Goal: Task Accomplishment & Management: Use online tool/utility

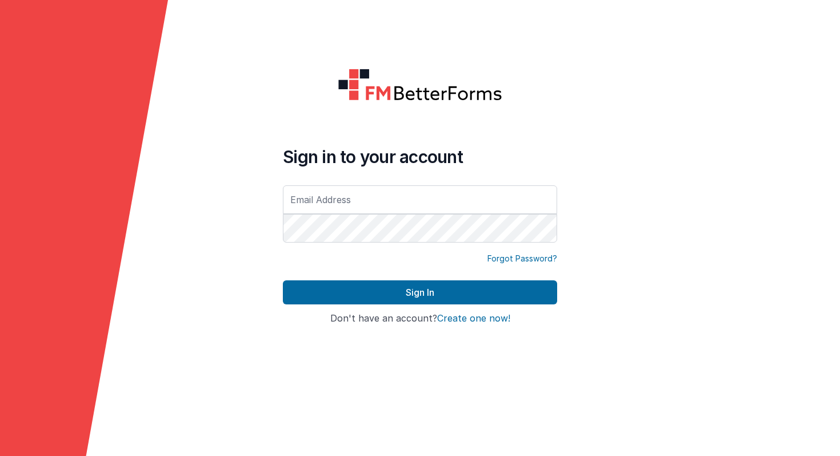
type input "[PERSON_NAME][EMAIL_ADDRESS][PERSON_NAME][DOMAIN_NAME]"
click at [283, 280] on button "Sign In" at bounding box center [420, 292] width 274 height 24
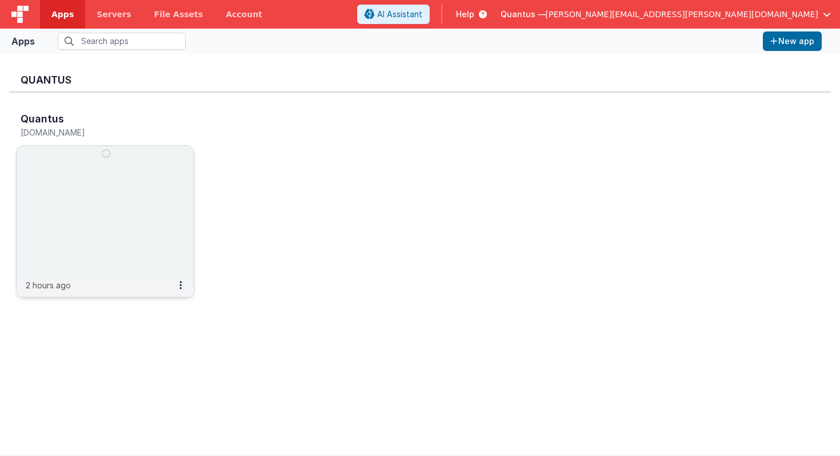
click at [162, 192] on img at bounding box center [105, 210] width 177 height 128
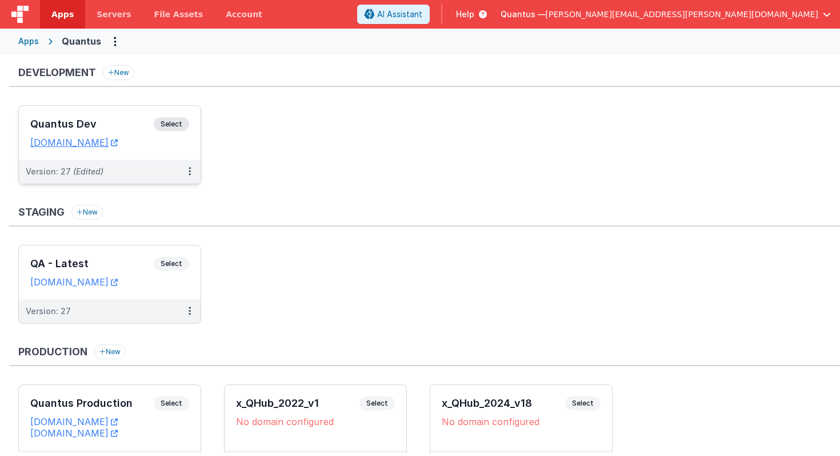
click at [147, 155] on div "Quantus Dev Select URLs [DOMAIN_NAME]" at bounding box center [110, 133] width 182 height 54
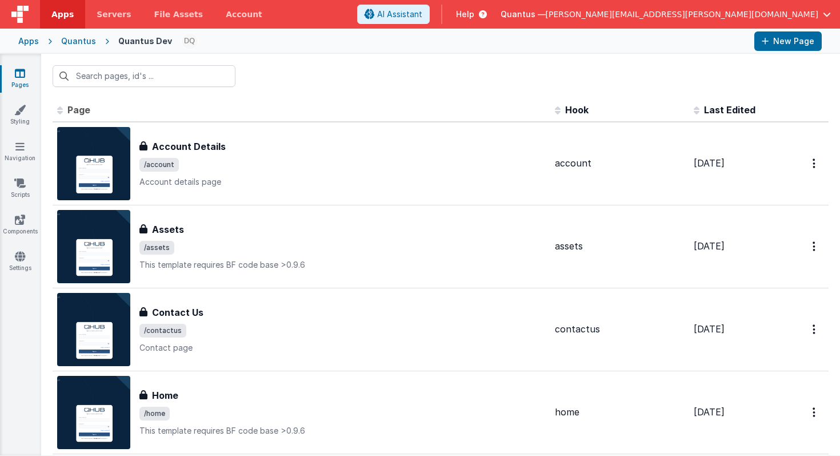
click at [724, 107] on span "Last Edited" at bounding box center [729, 109] width 51 height 11
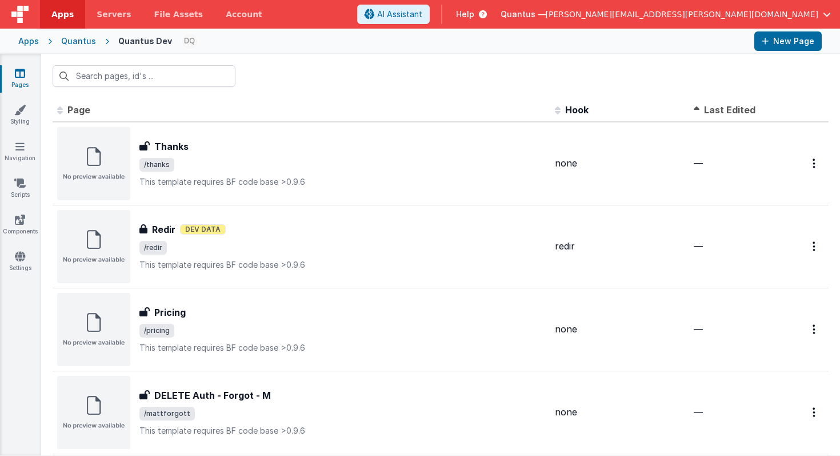
click at [724, 107] on span "Last Edited" at bounding box center [729, 109] width 51 height 11
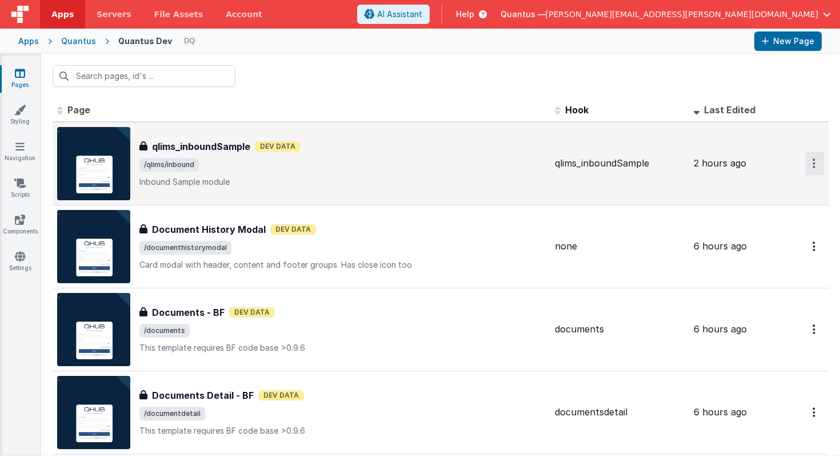
click at [818, 166] on button "Options" at bounding box center [815, 162] width 18 height 23
click at [775, 189] on link "Preview" at bounding box center [774, 189] width 101 height 21
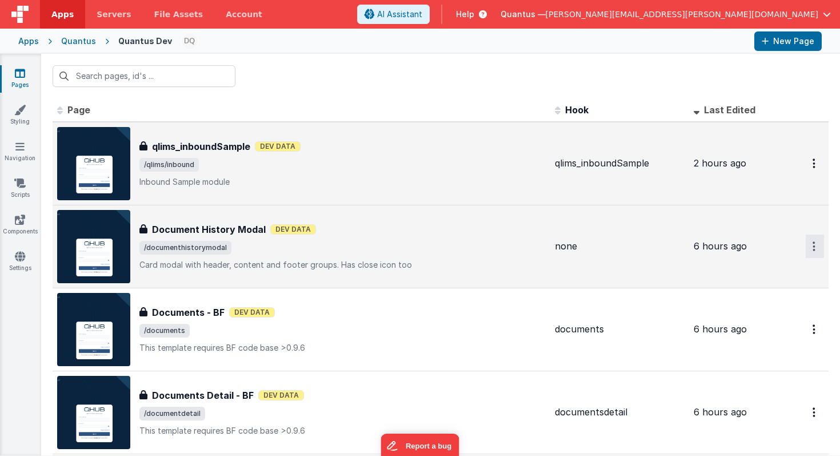
click at [813, 168] on icon "Options" at bounding box center [814, 163] width 3 height 10
click at [774, 272] on link "Preview" at bounding box center [774, 272] width 101 height 21
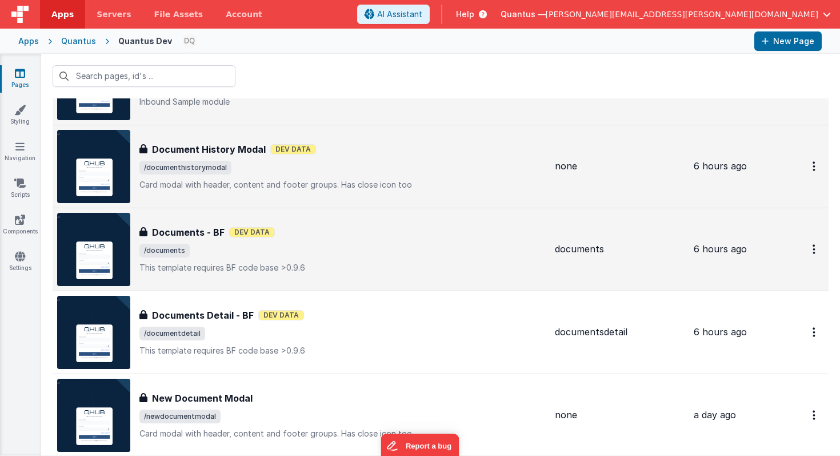
scroll to position [97, 0]
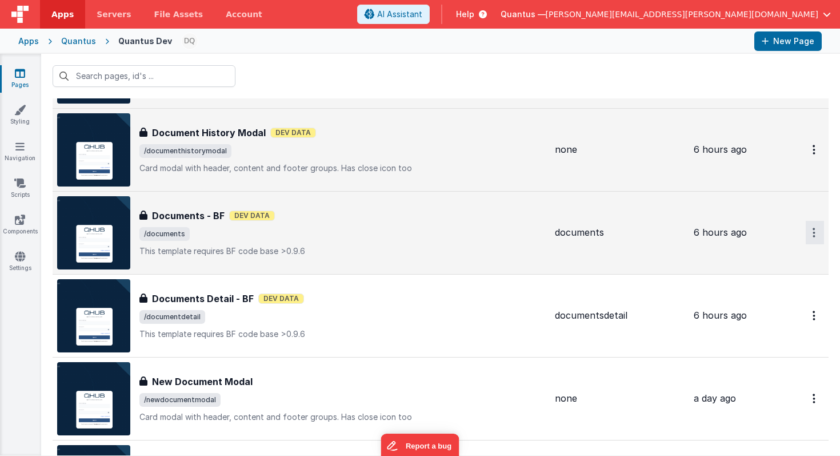
click at [811, 78] on button "Options" at bounding box center [815, 66] width 18 height 23
click at [760, 258] on link "Preview" at bounding box center [774, 259] width 101 height 21
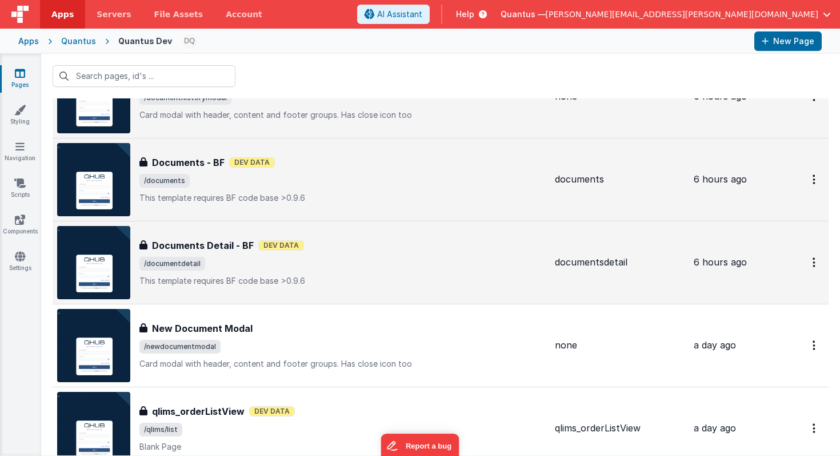
scroll to position [157, 0]
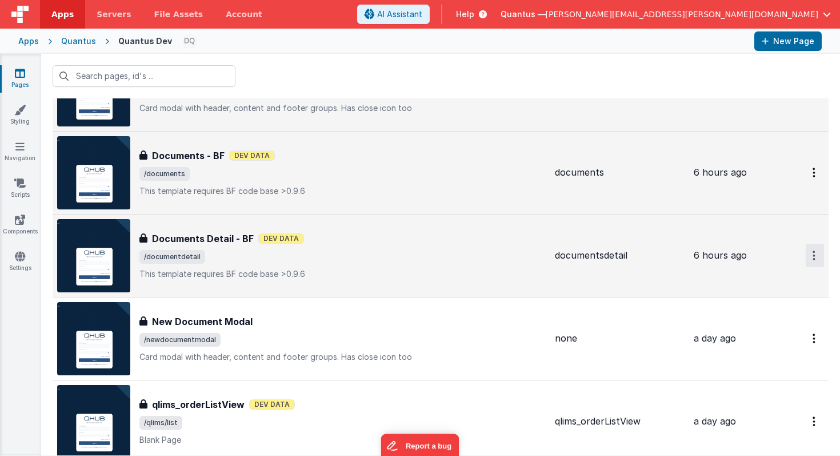
click at [813, 11] on icon "Options" at bounding box center [814, 7] width 3 height 10
click at [780, 282] on link "Preview" at bounding box center [774, 282] width 101 height 21
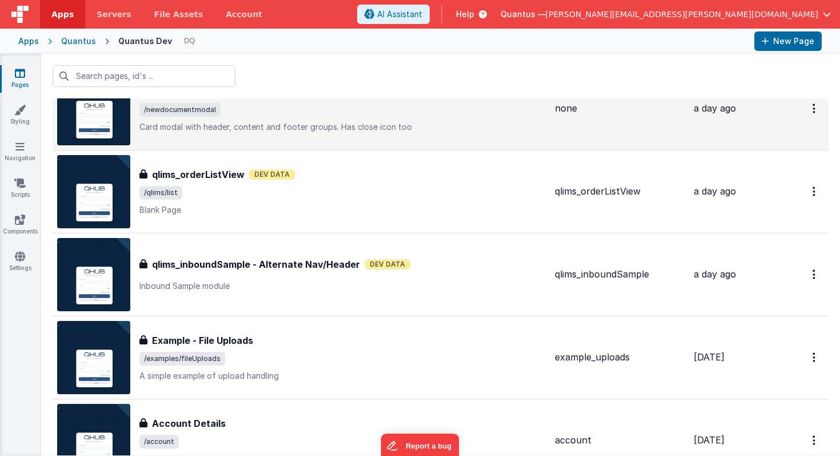
scroll to position [388, 0]
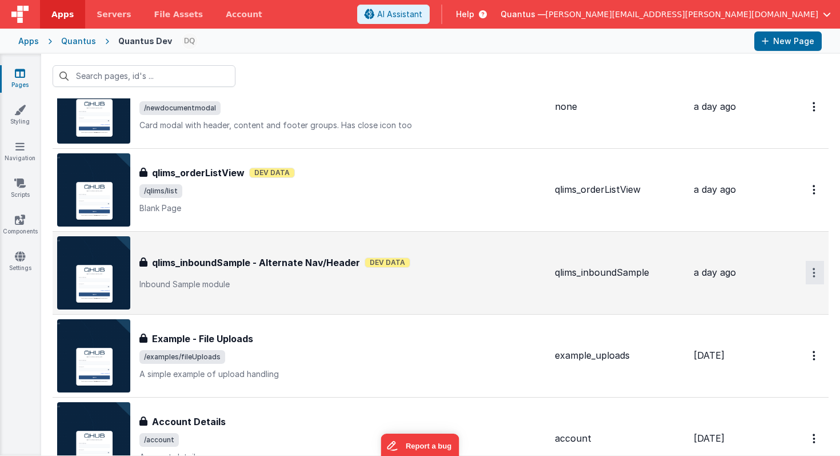
click at [771, 302] on link "Preview" at bounding box center [774, 299] width 101 height 21
